Goal: Find specific page/section

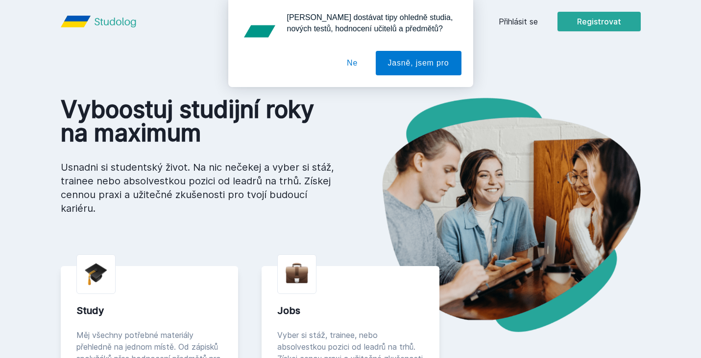
click at [352, 69] on button "Ne" at bounding box center [351, 63] width 35 height 24
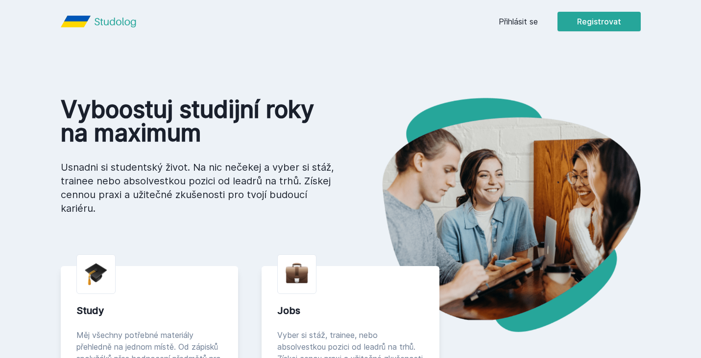
click at [529, 13] on div "Přihlásit se Registrovat" at bounding box center [569, 22] width 142 height 20
click at [524, 18] on link "Přihlásit se" at bounding box center [517, 22] width 39 height 12
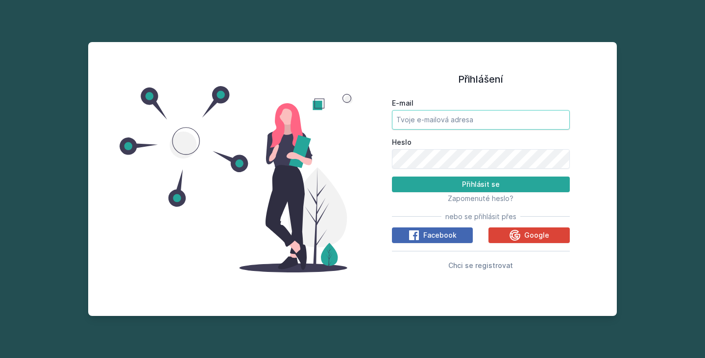
type input "[EMAIL_ADDRESS][DOMAIN_NAME]"
click at [480, 184] on button "Přihlásit se" at bounding box center [481, 185] width 178 height 16
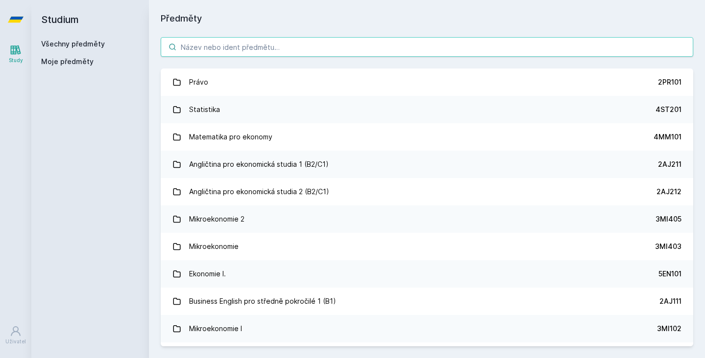
click at [261, 41] on input "search" at bounding box center [427, 47] width 532 height 20
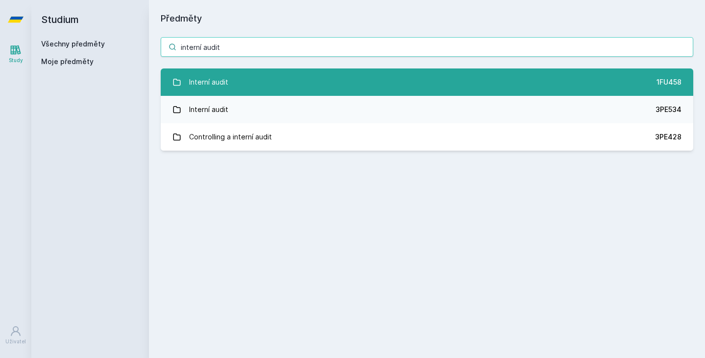
type input "interní audit"
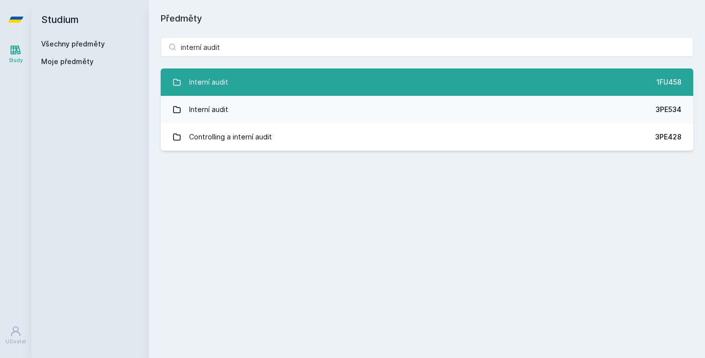
click at [229, 87] on link "Interní audit 1FU458" at bounding box center [427, 82] width 532 height 27
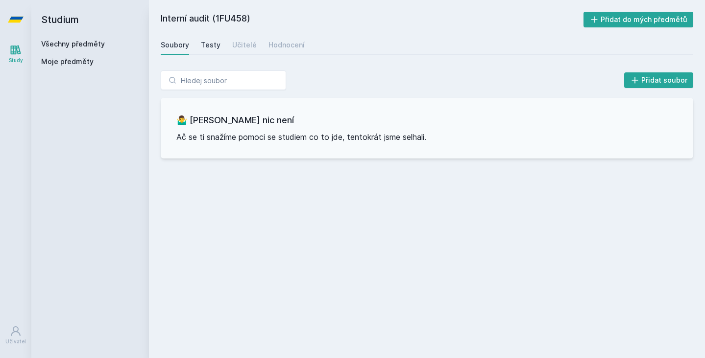
click at [207, 52] on link "Testy" at bounding box center [211, 45] width 20 height 20
